Goal: Transaction & Acquisition: Book appointment/travel/reservation

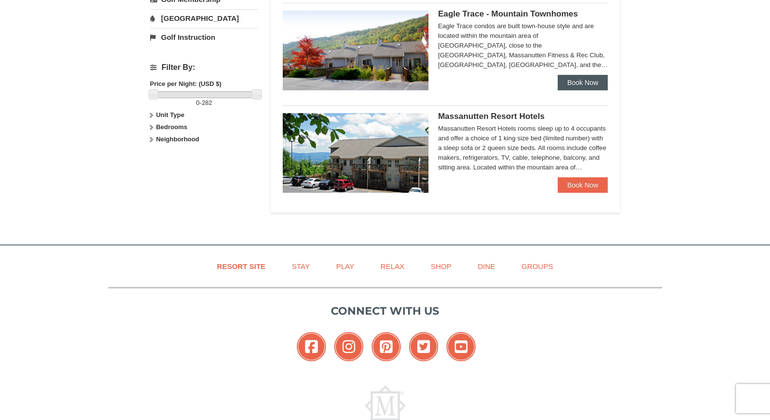
scroll to position [403, 0]
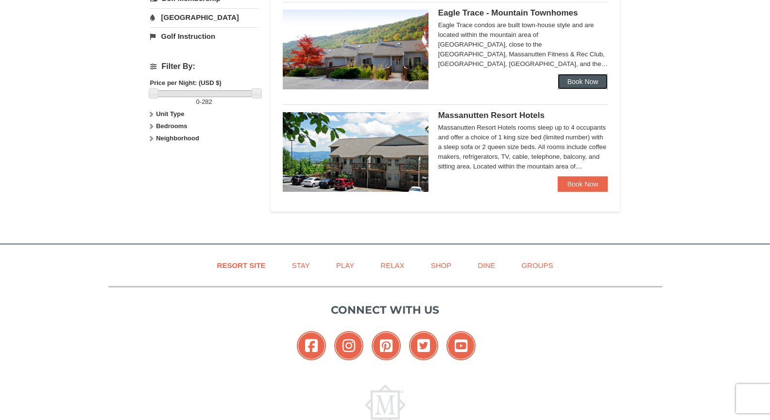
click at [581, 83] on link "Book Now" at bounding box center [583, 82] width 51 height 16
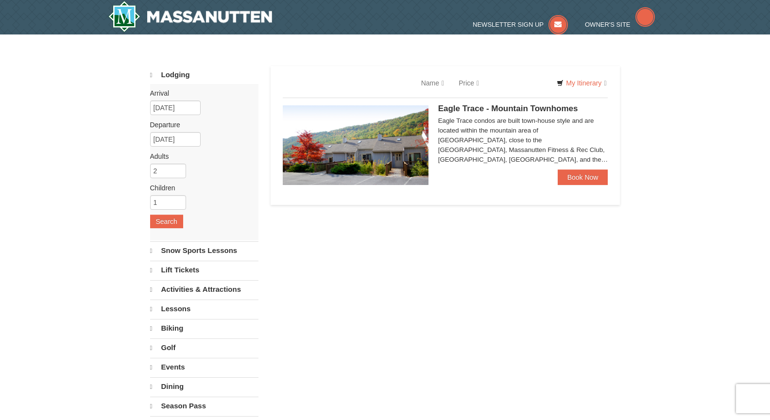
select select "9"
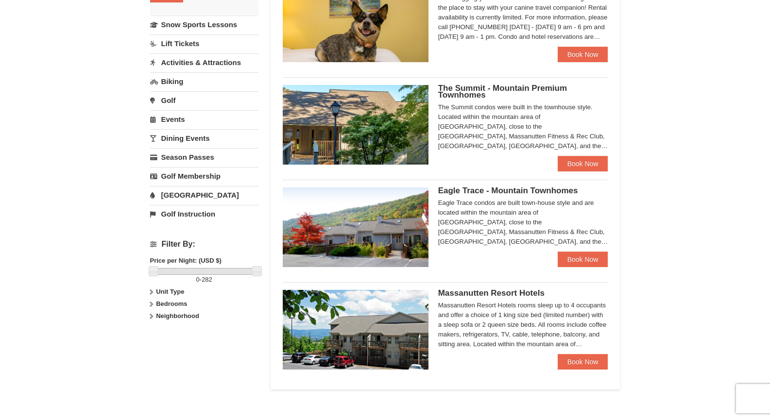
scroll to position [225, 0]
click at [578, 165] on link "Book Now" at bounding box center [583, 164] width 51 height 16
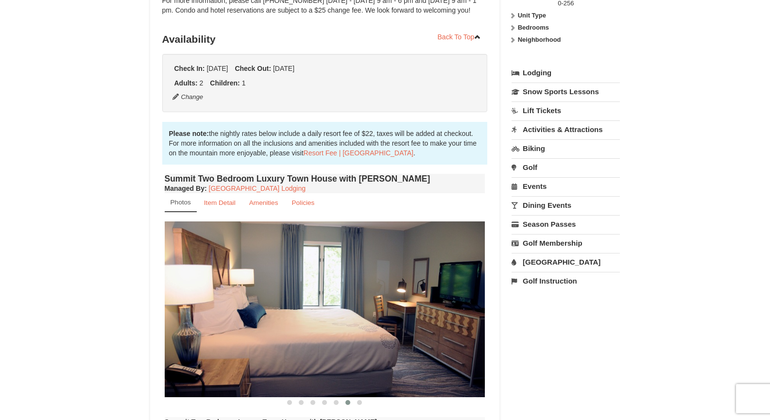
scroll to position [173, 0]
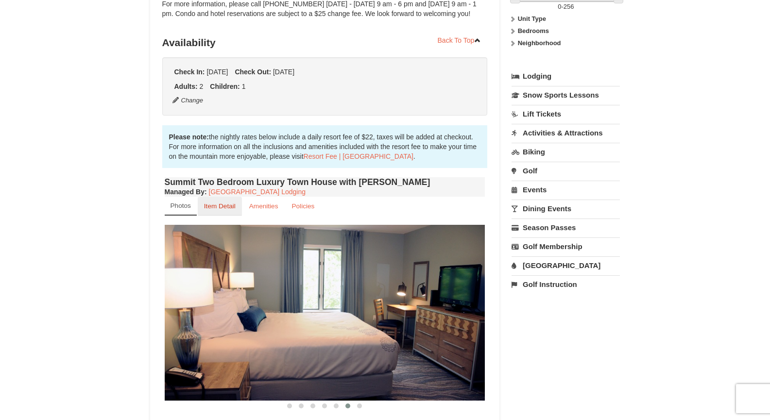
click at [218, 208] on small "Item Detail" at bounding box center [220, 206] width 32 height 7
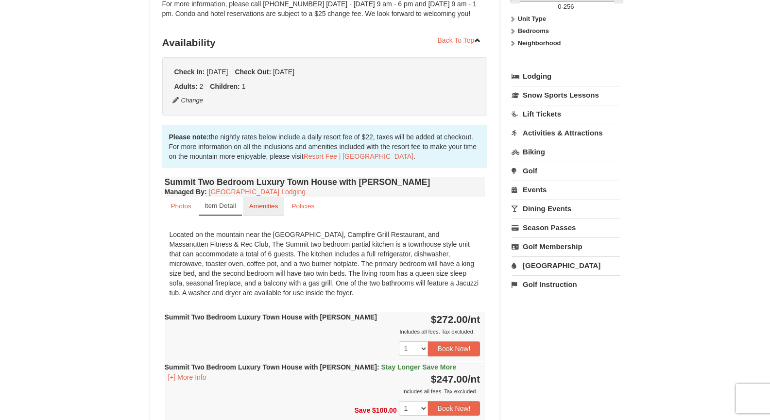
click at [262, 205] on small "Amenities" at bounding box center [263, 206] width 29 height 7
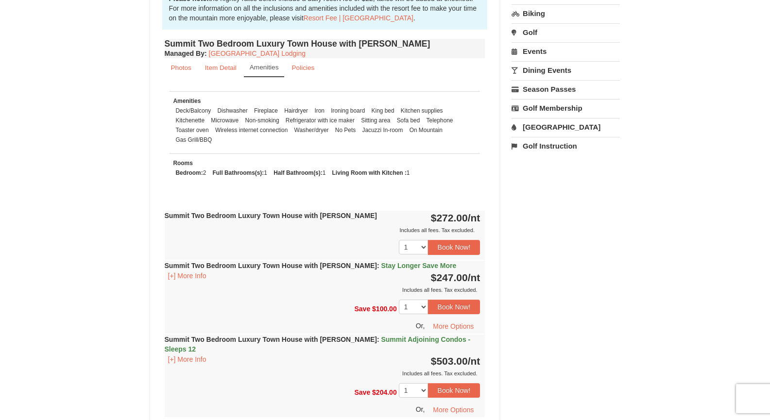
scroll to position [311, 0]
click at [179, 277] on button "[+] More Info" at bounding box center [187, 276] width 45 height 11
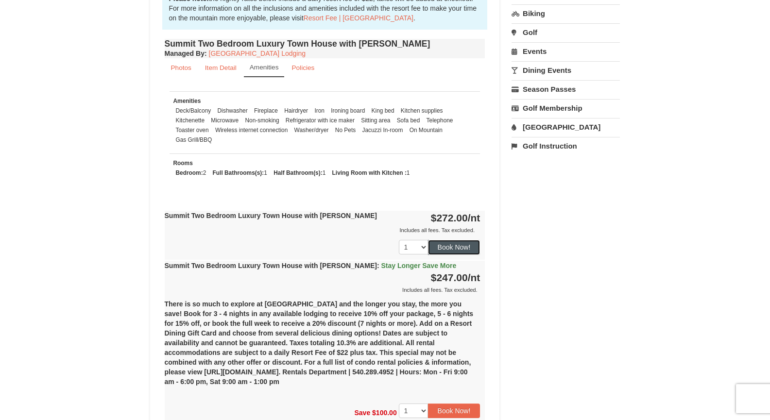
click at [455, 243] on button "Book Now!" at bounding box center [454, 247] width 52 height 15
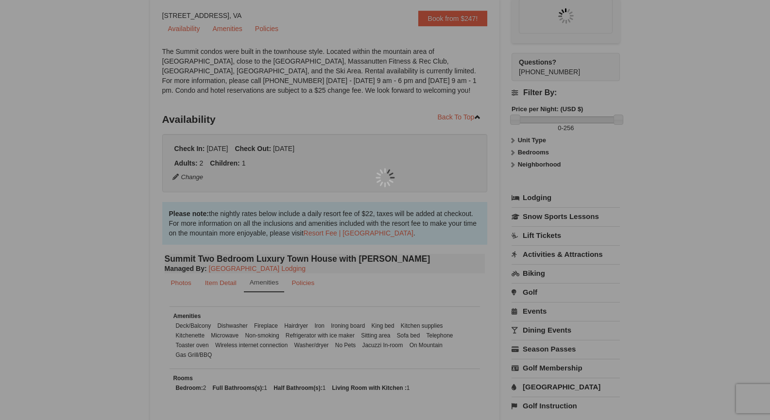
scroll to position [95, 0]
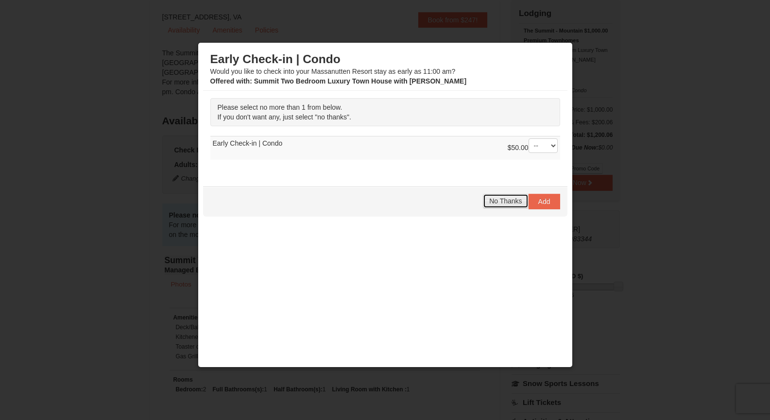
click at [501, 199] on span "No Thanks" at bounding box center [505, 201] width 33 height 8
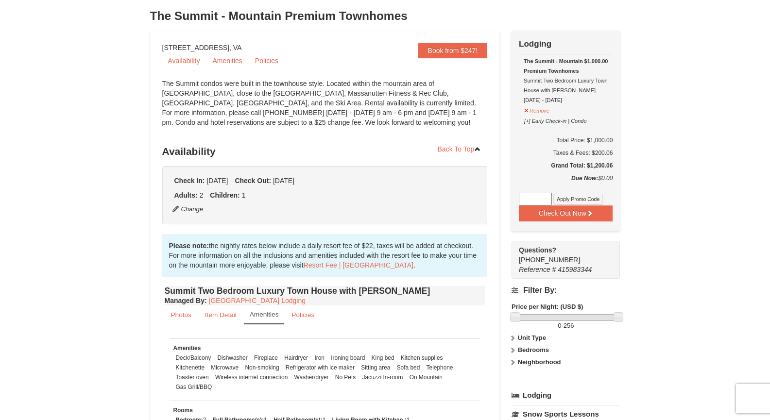
scroll to position [0, 0]
